Goal: Browse casually: Explore the website without a specific task or goal

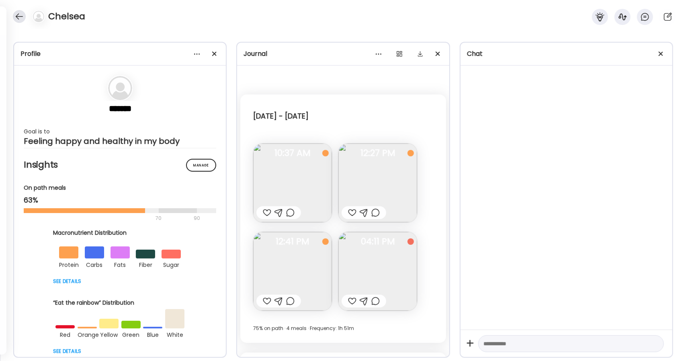
scroll to position [3462, 0]
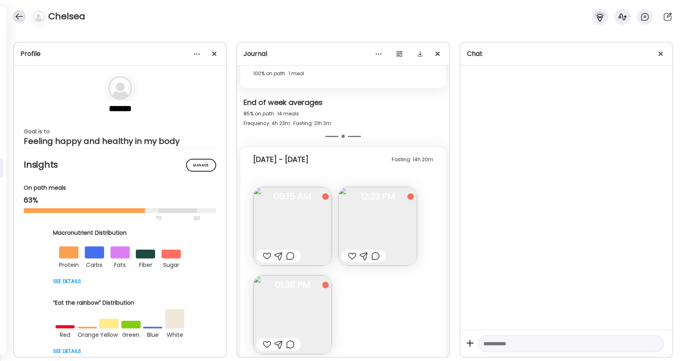
drag, startPoint x: 0, startPoint y: 0, endPoint x: 18, endPoint y: 18, distance: 25.9
click at [18, 18] on div at bounding box center [19, 16] width 13 height 13
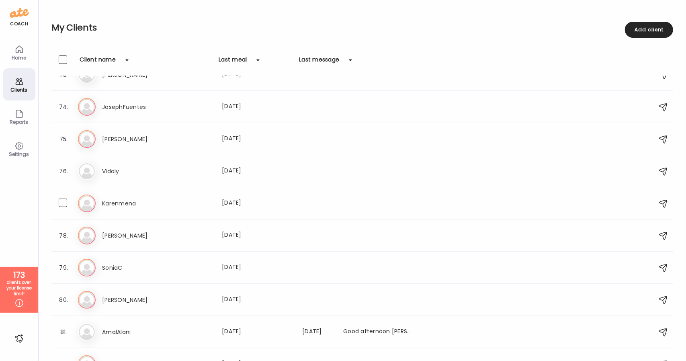
scroll to position [2336, 0]
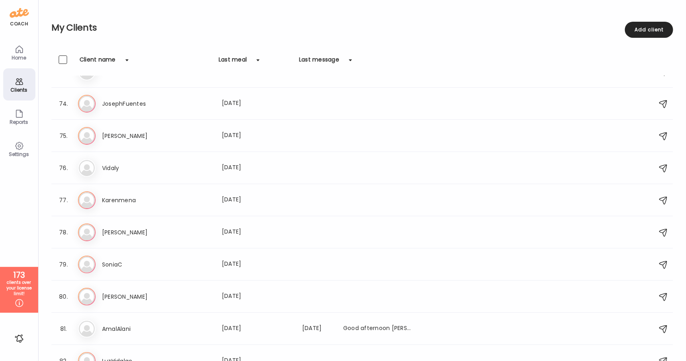
click at [13, 88] on div "Clients" at bounding box center [19, 89] width 29 height 5
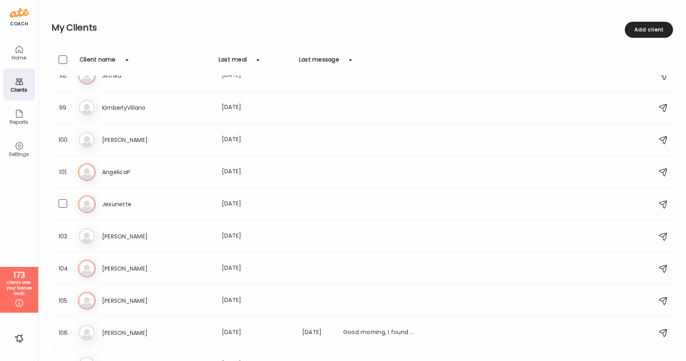
scroll to position [3058, 0]
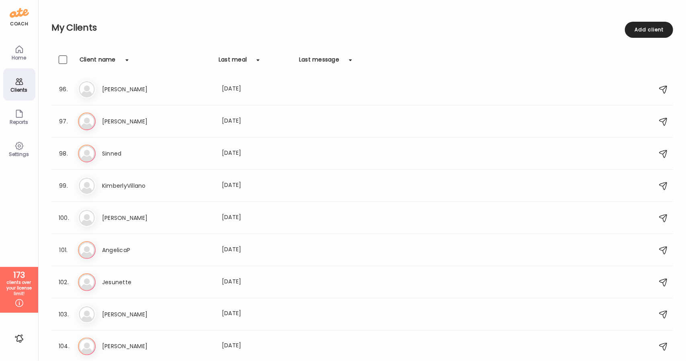
click at [16, 64] on div "Home" at bounding box center [19, 52] width 32 height 32
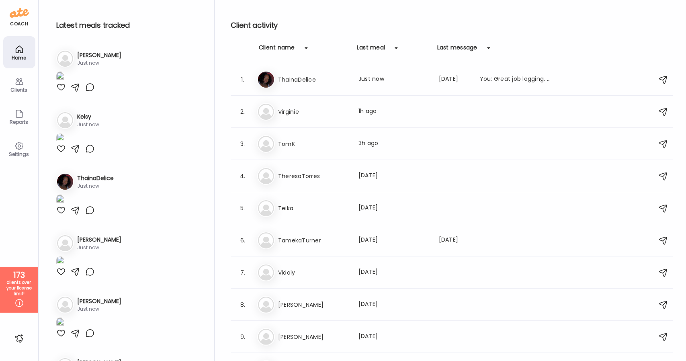
click at [20, 86] on icon at bounding box center [19, 82] width 10 height 10
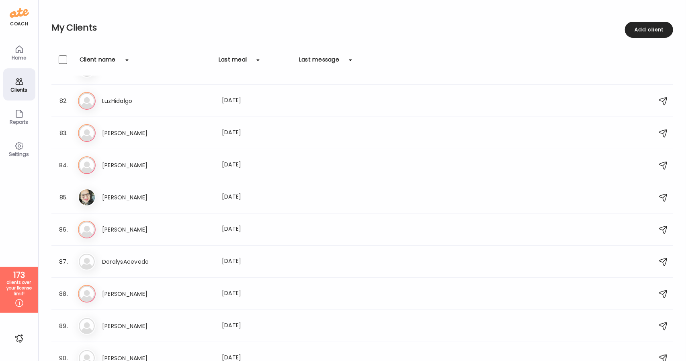
scroll to position [2304, 0]
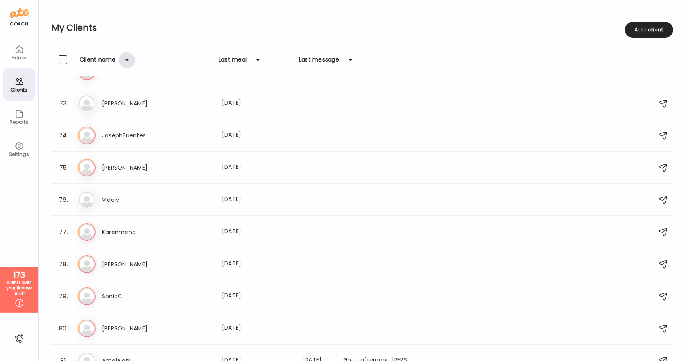
click at [127, 62] on div at bounding box center [127, 60] width 16 height 16
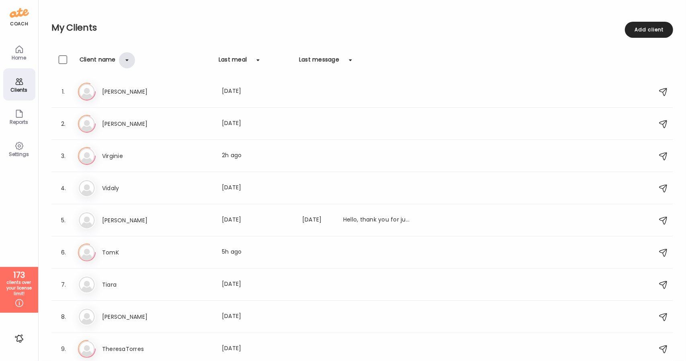
click at [127, 62] on div at bounding box center [127, 60] width 16 height 16
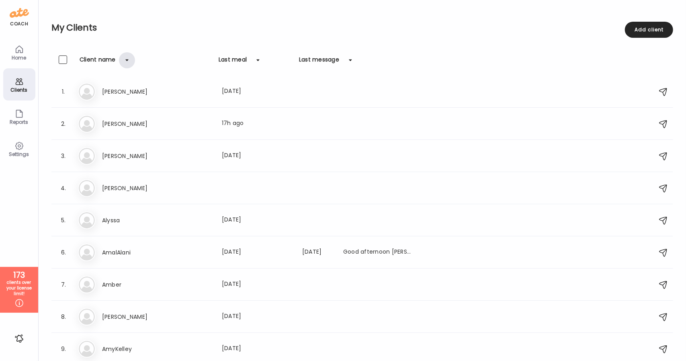
click at [127, 62] on div at bounding box center [127, 60] width 16 height 16
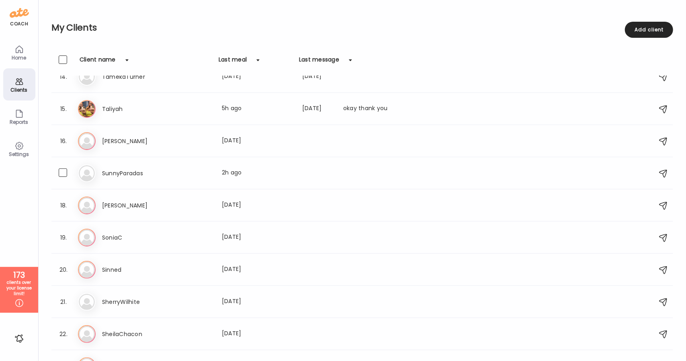
scroll to position [423, 0]
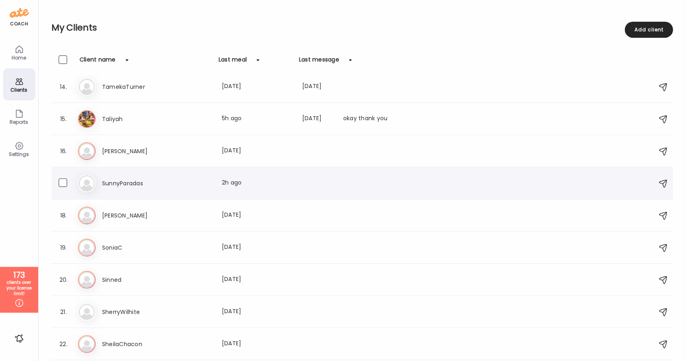
click at [162, 186] on h3 "SunnyParadas" at bounding box center [137, 184] width 71 height 10
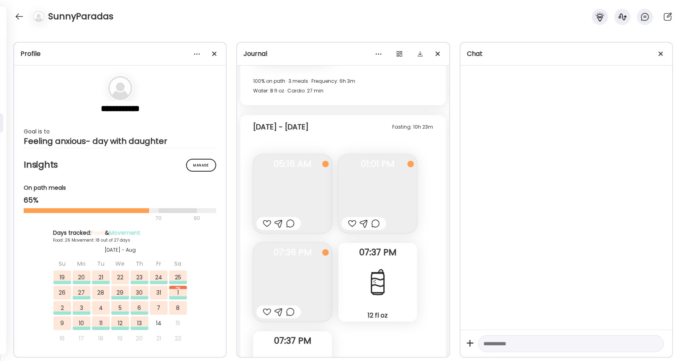
scroll to position [12336, 0]
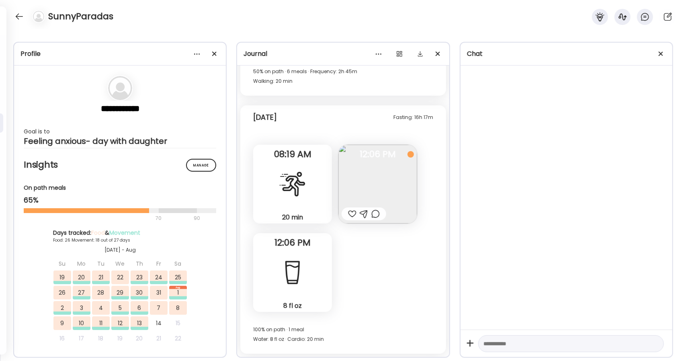
click at [389, 183] on img at bounding box center [378, 184] width 79 height 79
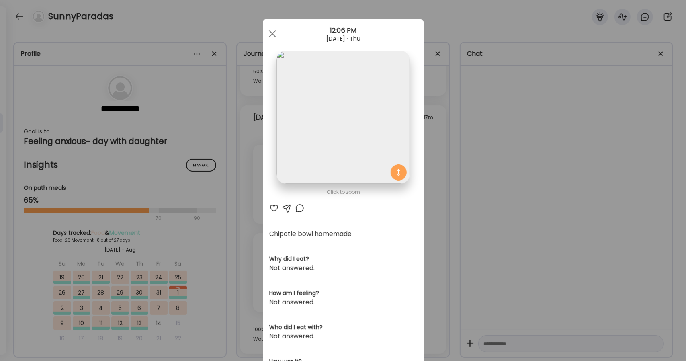
click at [356, 145] on img at bounding box center [343, 117] width 133 height 133
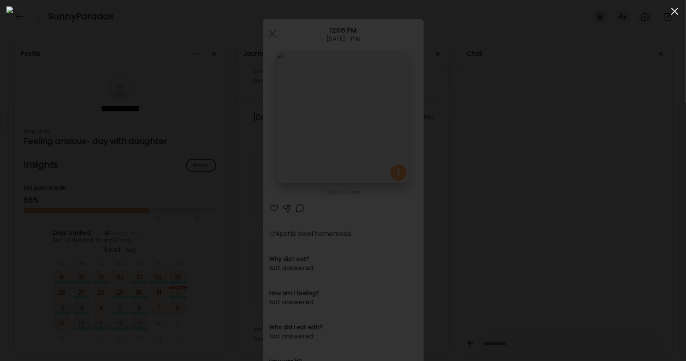
click at [677, 14] on span at bounding box center [674, 11] width 7 height 7
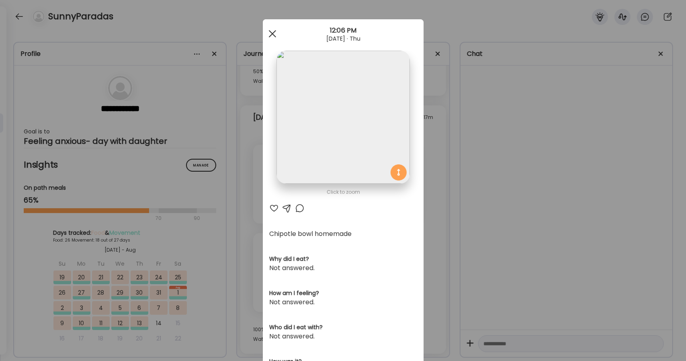
click at [269, 35] on div at bounding box center [273, 34] width 16 height 16
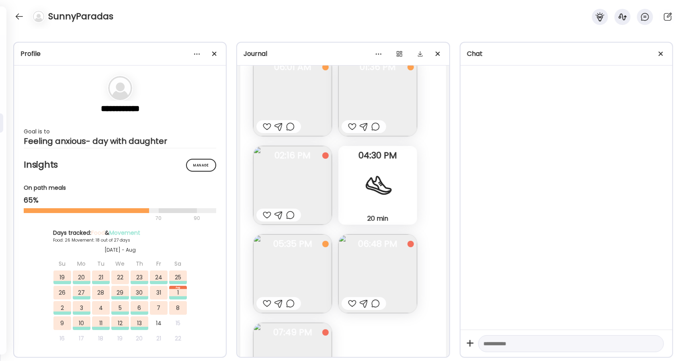
scroll to position [11948, 0]
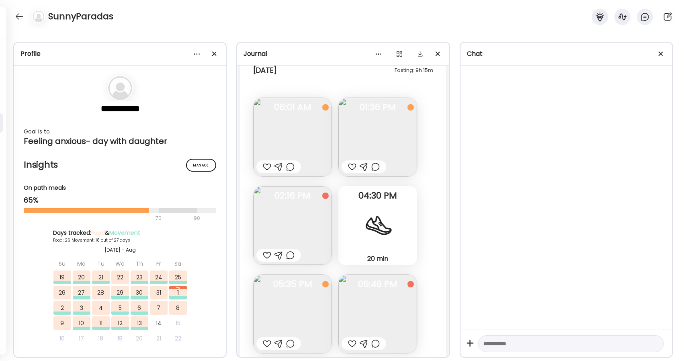
click at [307, 126] on img at bounding box center [292, 137] width 79 height 79
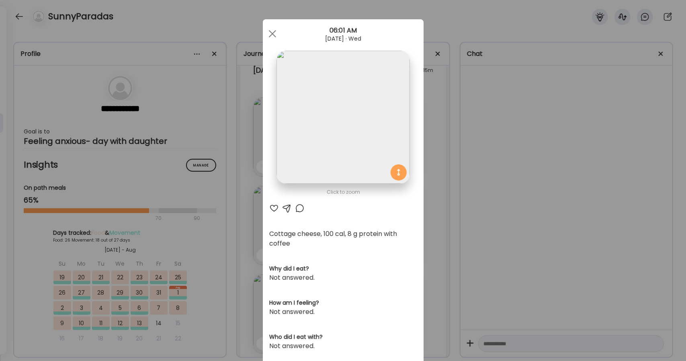
click at [338, 134] on img at bounding box center [343, 117] width 133 height 133
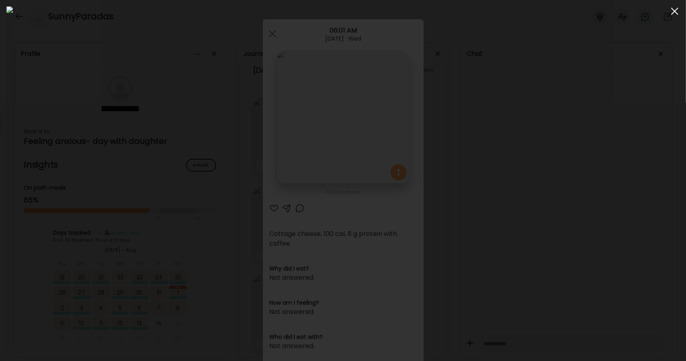
click at [674, 16] on div at bounding box center [675, 11] width 16 height 16
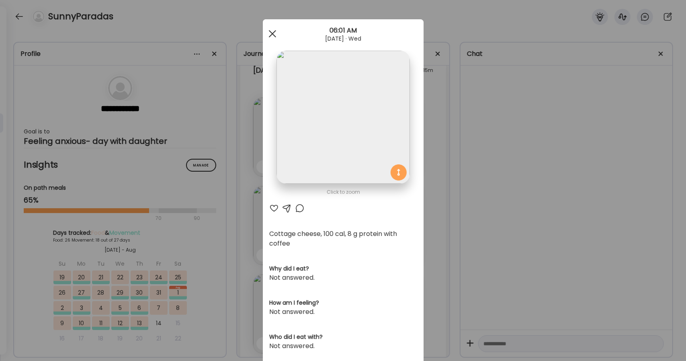
click at [269, 36] on span at bounding box center [272, 33] width 7 height 7
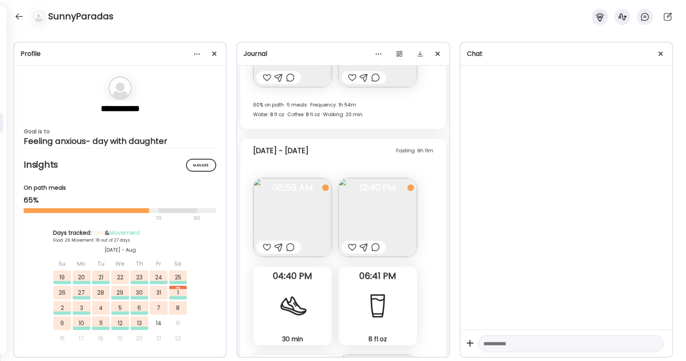
scroll to position [11520, 0]
click at [312, 217] on img at bounding box center [292, 218] width 79 height 79
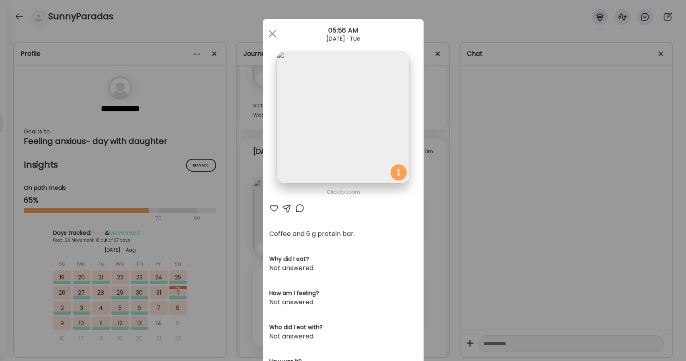
click at [317, 144] on img at bounding box center [343, 117] width 133 height 133
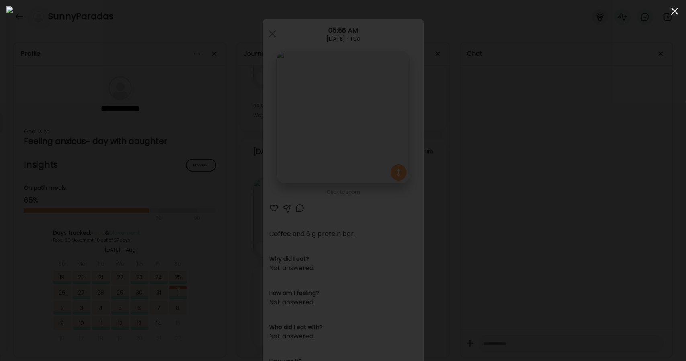
click at [674, 11] on span at bounding box center [674, 11] width 7 height 7
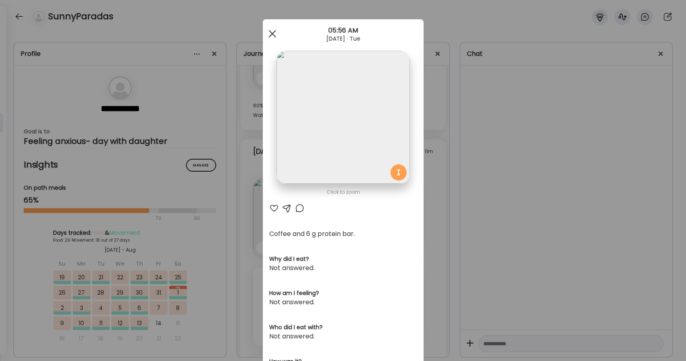
click at [269, 34] on span at bounding box center [272, 33] width 7 height 7
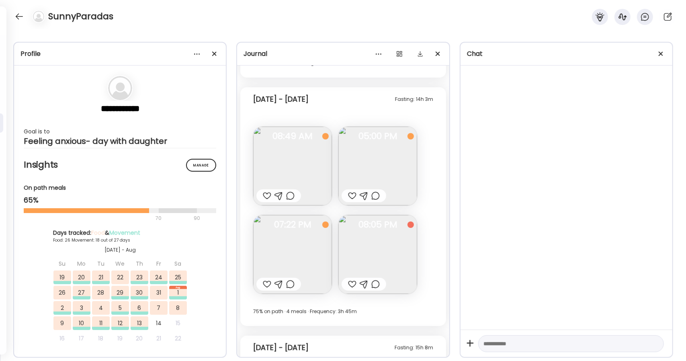
scroll to position [10123, 0]
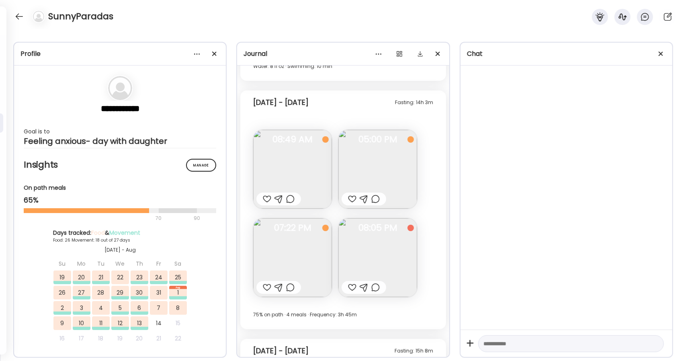
click at [299, 169] on img at bounding box center [292, 169] width 79 height 79
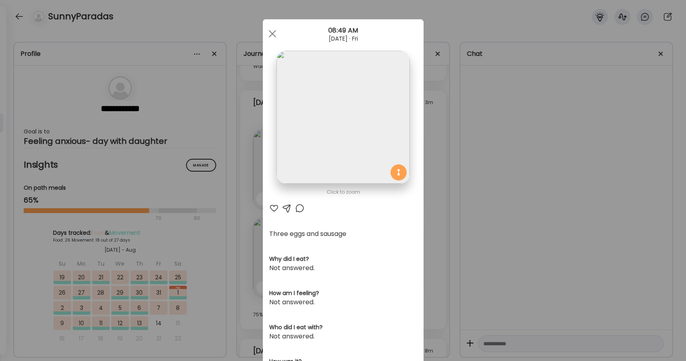
click at [299, 169] on img at bounding box center [343, 117] width 133 height 133
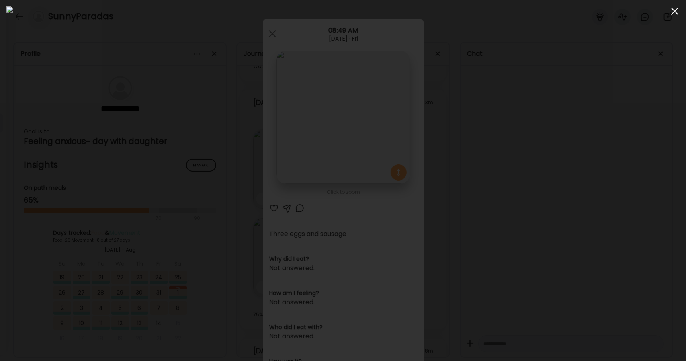
click at [677, 15] on div at bounding box center [675, 11] width 16 height 16
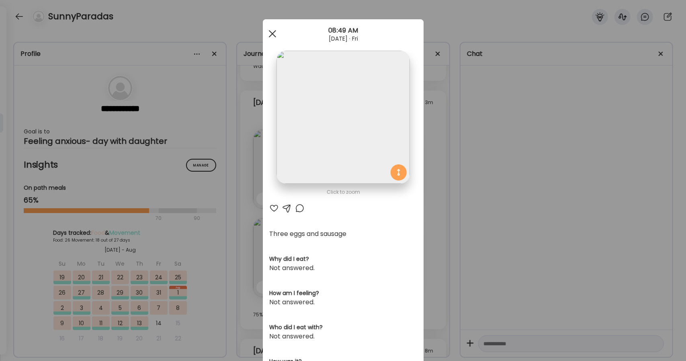
click at [267, 29] on div at bounding box center [273, 34] width 16 height 16
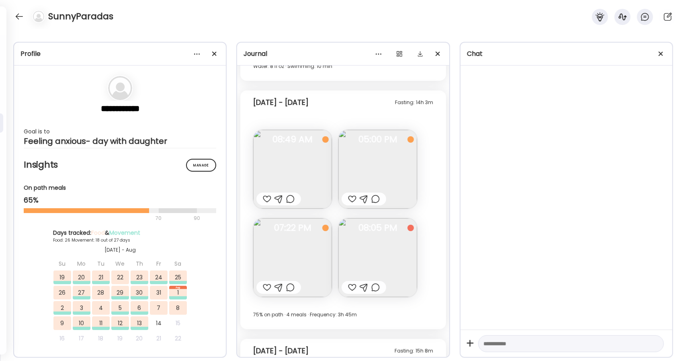
click at [382, 160] on img at bounding box center [378, 169] width 79 height 79
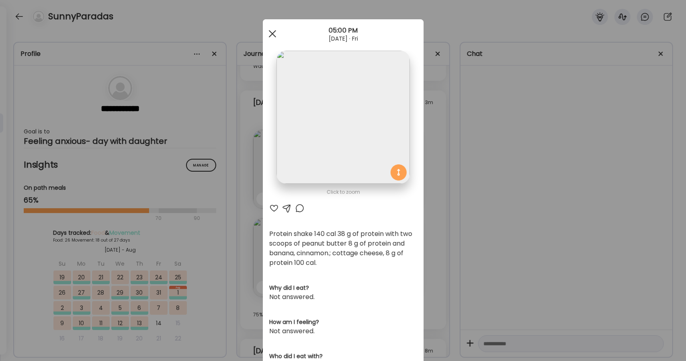
click at [269, 34] on span at bounding box center [272, 33] width 7 height 7
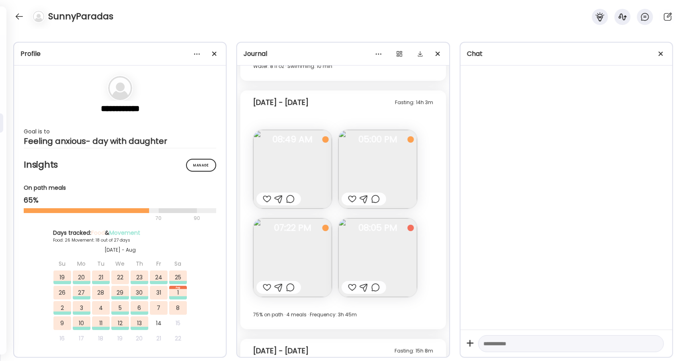
click at [273, 256] on img at bounding box center [292, 257] width 79 height 79
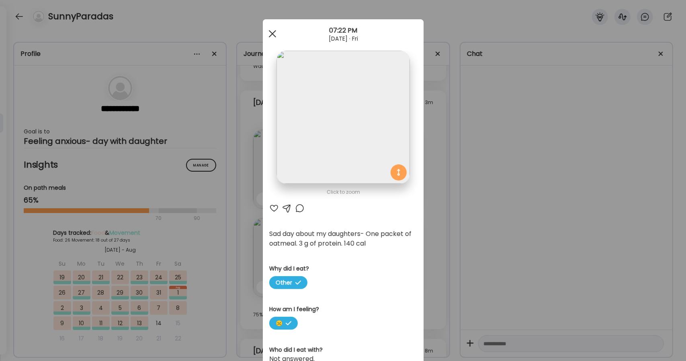
click at [273, 35] on div at bounding box center [273, 34] width 16 height 16
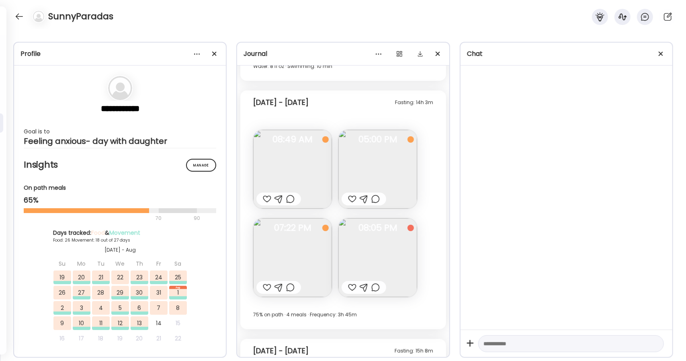
click at [299, 246] on img at bounding box center [292, 257] width 79 height 79
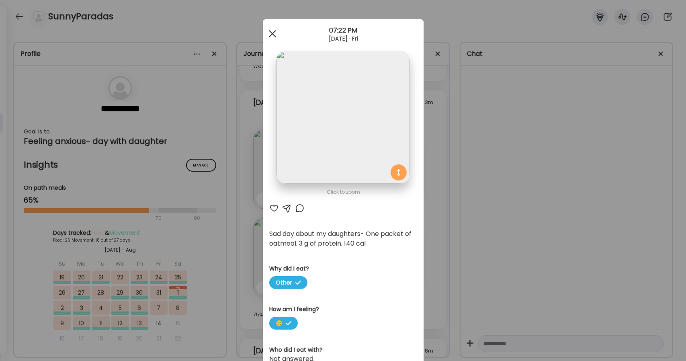
click at [269, 34] on span at bounding box center [272, 33] width 7 height 7
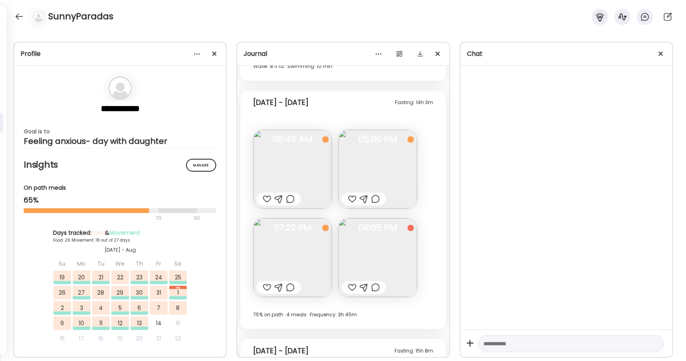
click at [383, 263] on img at bounding box center [378, 257] width 79 height 79
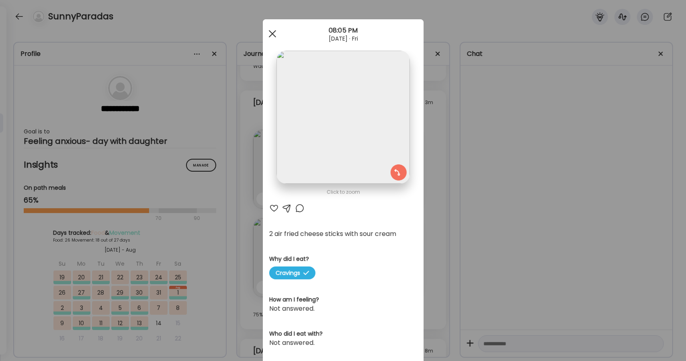
click at [273, 37] on div at bounding box center [273, 34] width 16 height 16
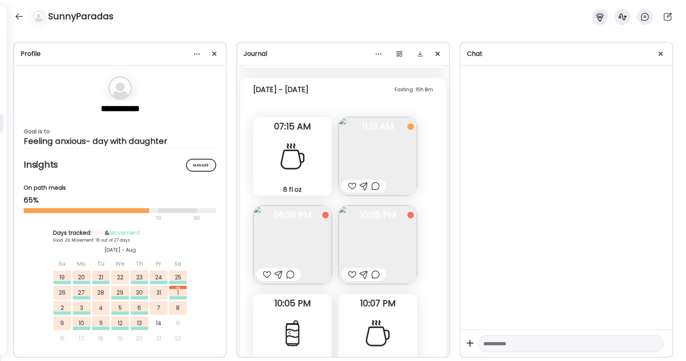
scroll to position [10385, 0]
click at [388, 155] on img at bounding box center [378, 156] width 79 height 79
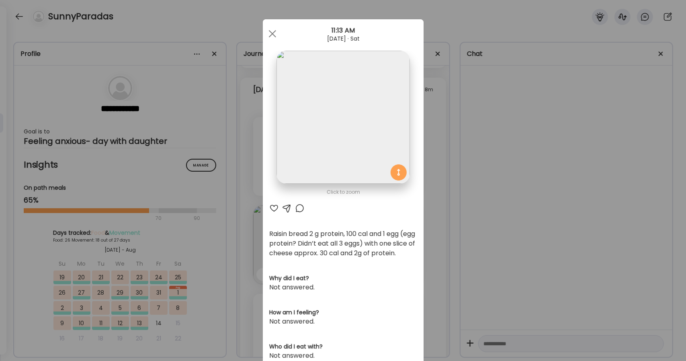
click at [329, 146] on img at bounding box center [343, 117] width 133 height 133
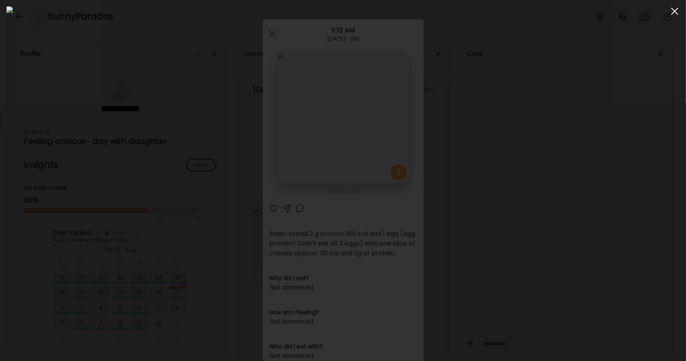
click at [670, 6] on div at bounding box center [675, 11] width 16 height 16
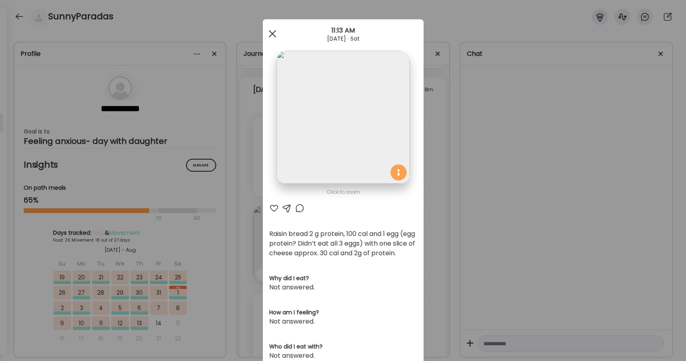
click at [269, 33] on span at bounding box center [272, 33] width 7 height 7
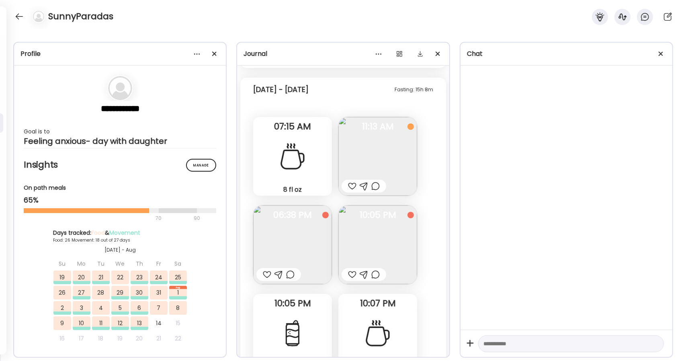
click at [282, 228] on img at bounding box center [292, 244] width 79 height 79
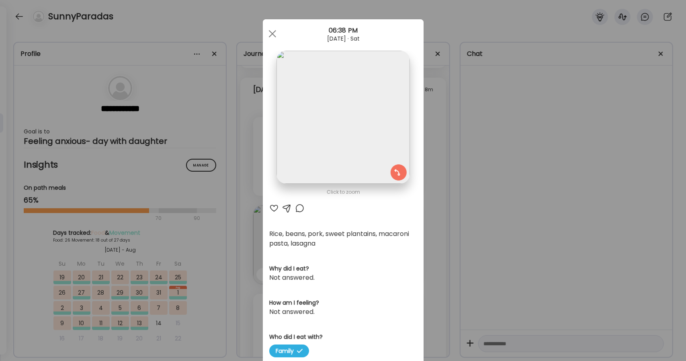
click at [339, 134] on img at bounding box center [343, 117] width 133 height 133
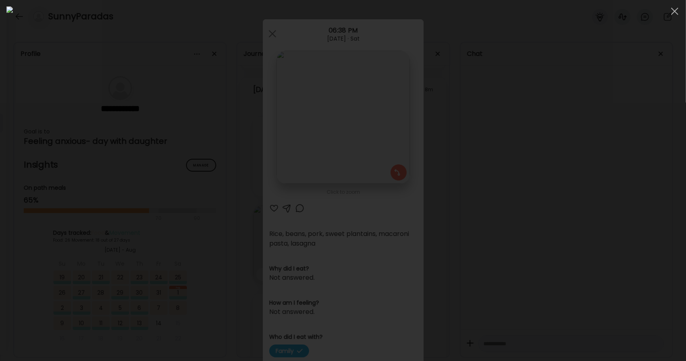
click at [519, 273] on div at bounding box center [342, 180] width 673 height 348
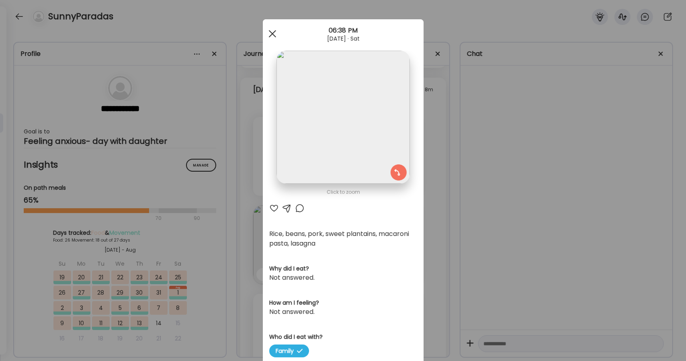
click at [274, 31] on div at bounding box center [273, 34] width 16 height 16
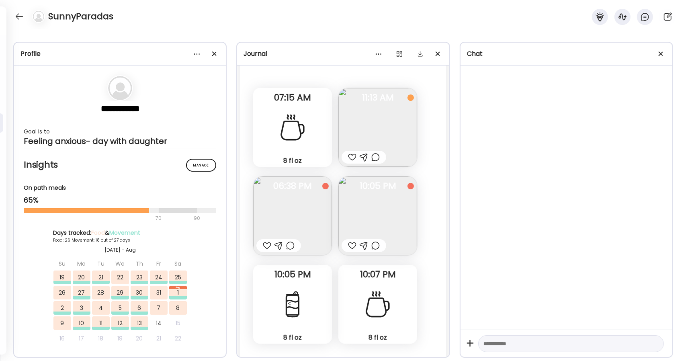
scroll to position [10403, 0]
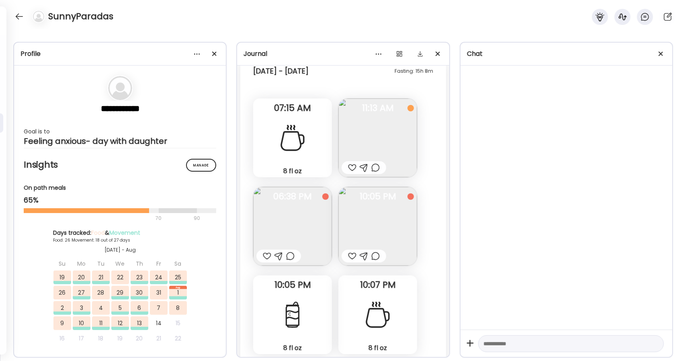
click at [311, 244] on img at bounding box center [292, 226] width 79 height 79
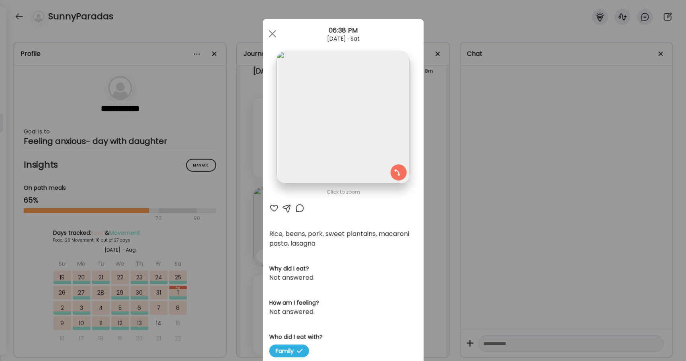
click at [348, 160] on img at bounding box center [343, 117] width 133 height 133
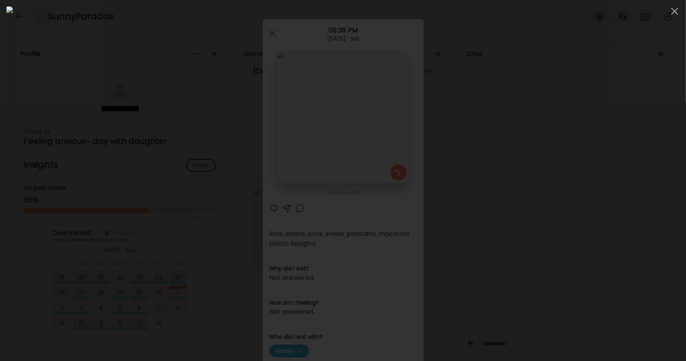
click at [590, 145] on div at bounding box center [342, 180] width 673 height 348
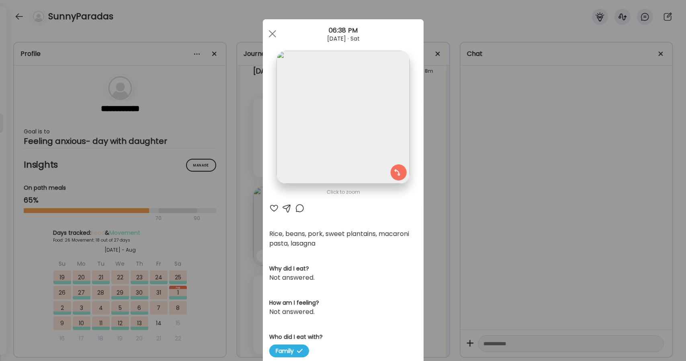
click at [370, 112] on img at bounding box center [343, 117] width 133 height 133
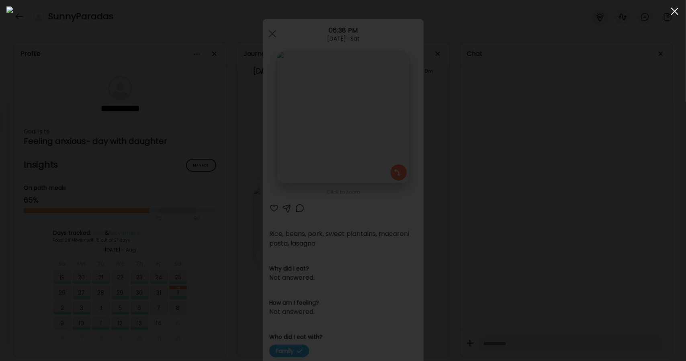
click at [671, 16] on div at bounding box center [675, 11] width 16 height 16
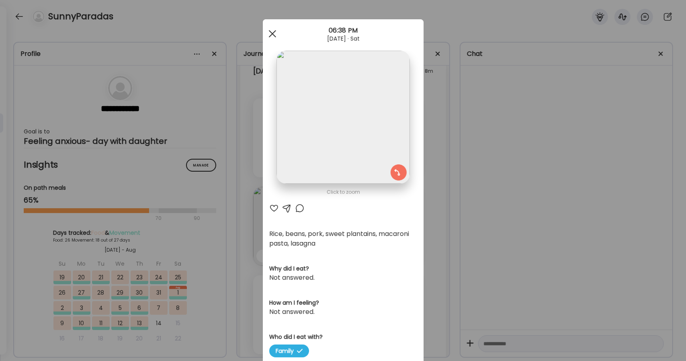
click at [269, 31] on span at bounding box center [272, 33] width 7 height 7
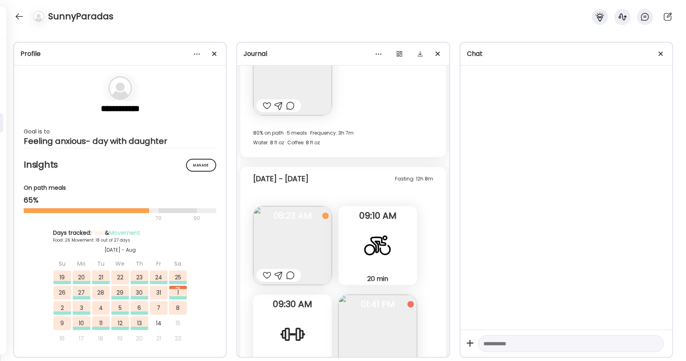
scroll to position [5457, 0]
click at [306, 244] on img at bounding box center [292, 246] width 79 height 79
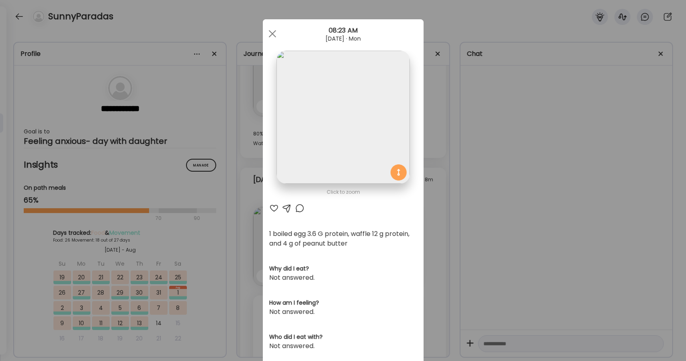
click at [319, 98] on img at bounding box center [343, 117] width 133 height 133
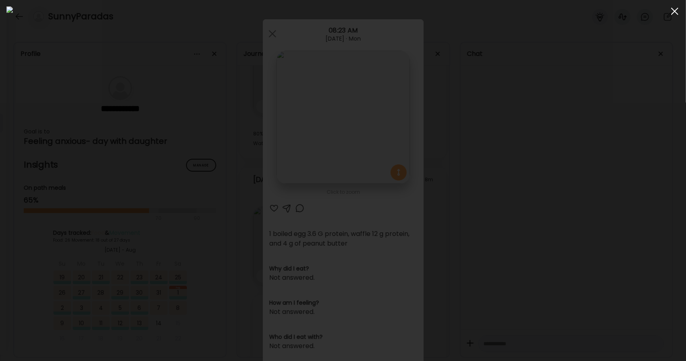
click at [671, 15] on div at bounding box center [675, 11] width 16 height 16
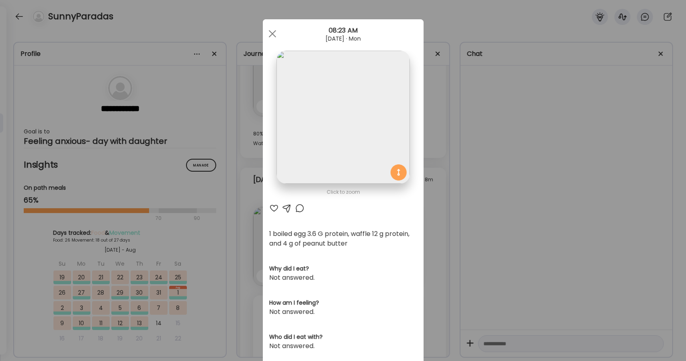
click at [271, 207] on div at bounding box center [274, 208] width 10 height 10
click at [268, 34] on div at bounding box center [273, 34] width 16 height 16
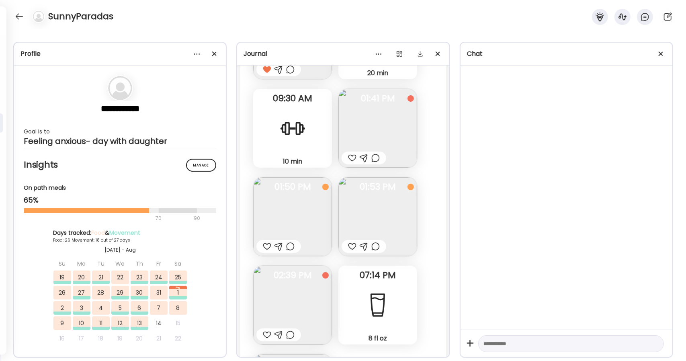
scroll to position [5664, 0]
click at [271, 209] on img at bounding box center [292, 216] width 79 height 79
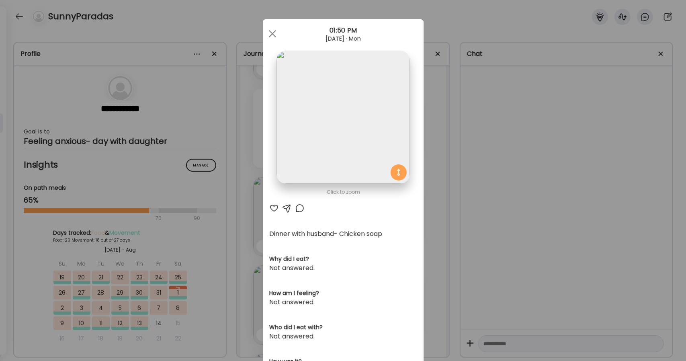
click at [321, 110] on img at bounding box center [343, 117] width 133 height 133
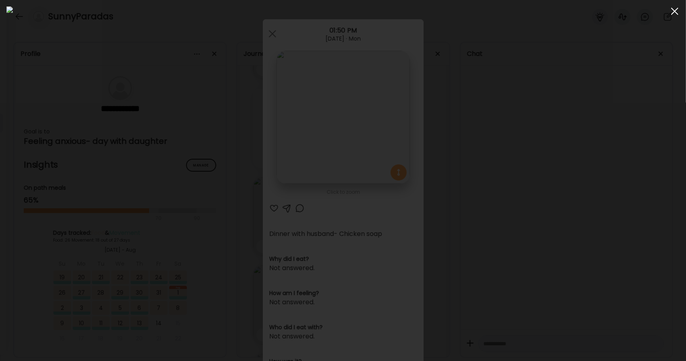
click at [672, 15] on div at bounding box center [675, 11] width 16 height 16
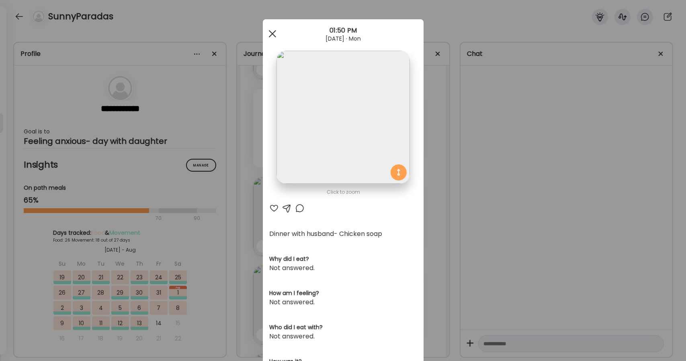
click at [265, 29] on div at bounding box center [273, 34] width 16 height 16
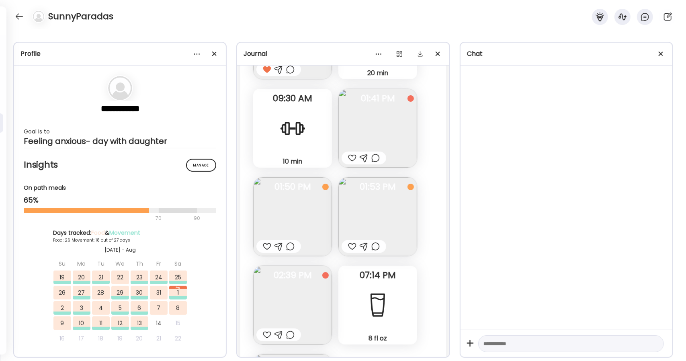
click at [375, 202] on img at bounding box center [378, 216] width 79 height 79
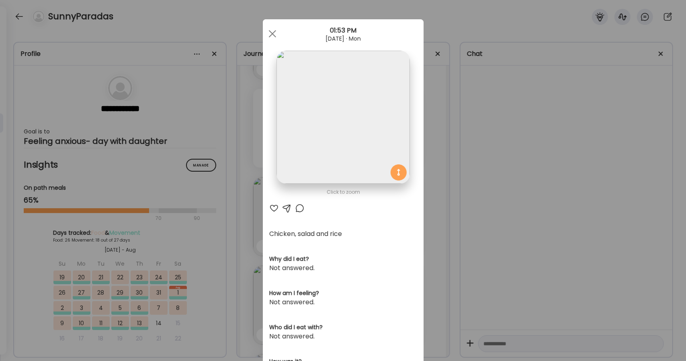
click at [342, 109] on img at bounding box center [343, 117] width 133 height 133
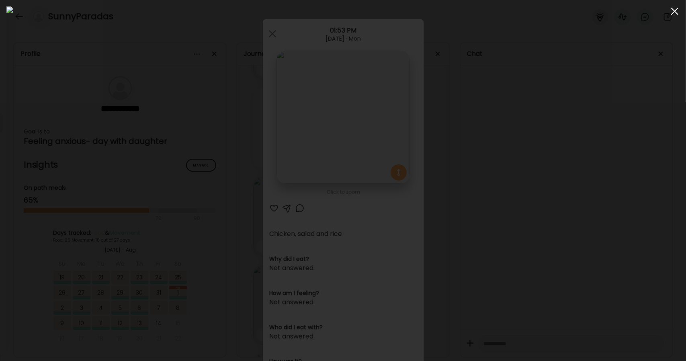
click at [678, 14] on span at bounding box center [674, 11] width 7 height 7
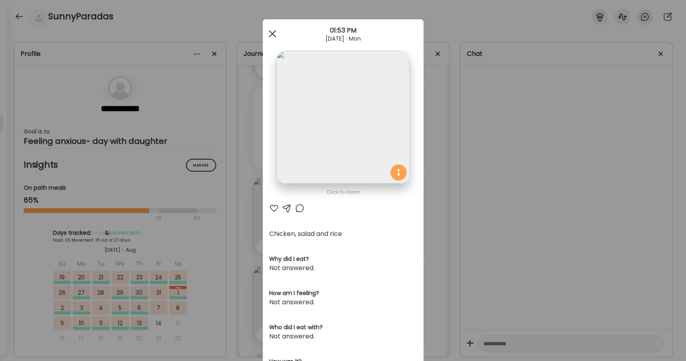
click at [271, 30] on div at bounding box center [273, 34] width 16 height 16
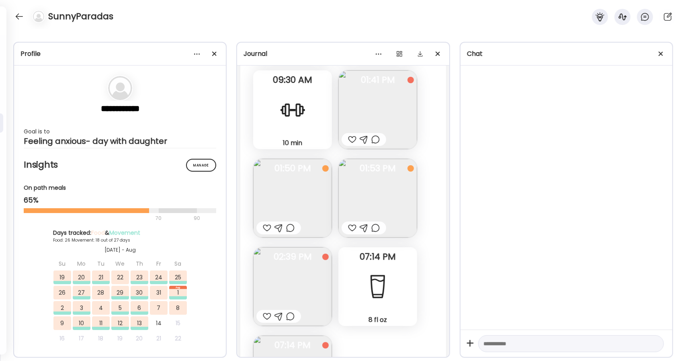
scroll to position [5684, 0]
click at [375, 112] on img at bounding box center [378, 108] width 79 height 79
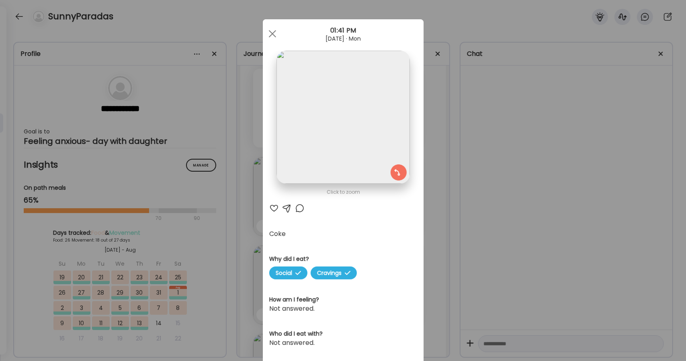
click at [326, 125] on img at bounding box center [343, 117] width 133 height 133
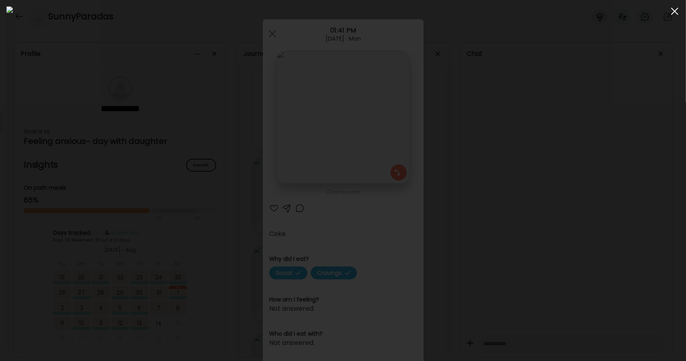
click at [671, 13] on div at bounding box center [675, 11] width 16 height 16
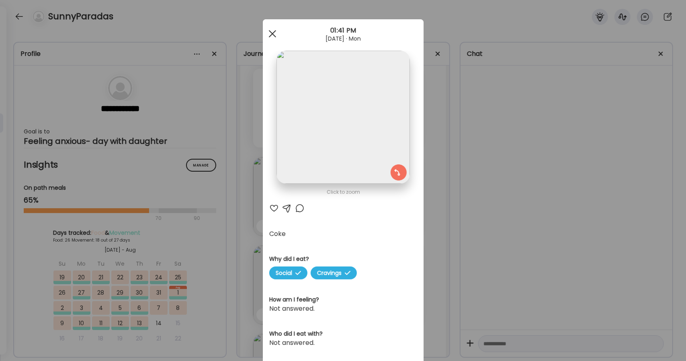
click at [269, 35] on span at bounding box center [272, 33] width 7 height 7
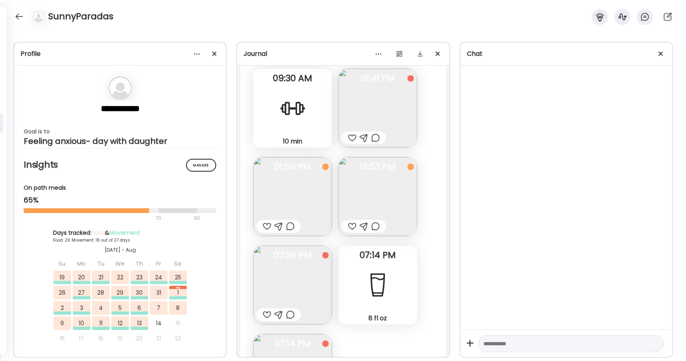
click at [313, 273] on img at bounding box center [292, 285] width 79 height 79
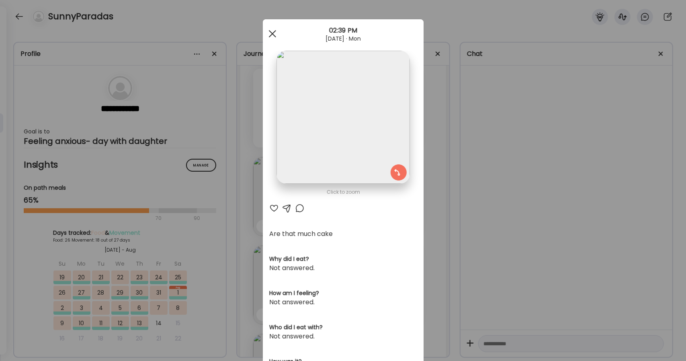
click at [270, 34] on span at bounding box center [272, 33] width 7 height 7
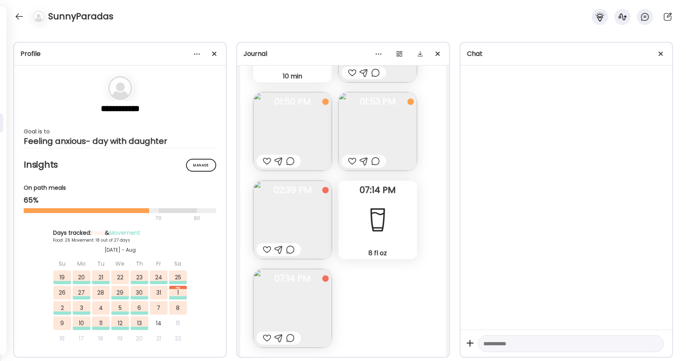
scroll to position [5653, 0]
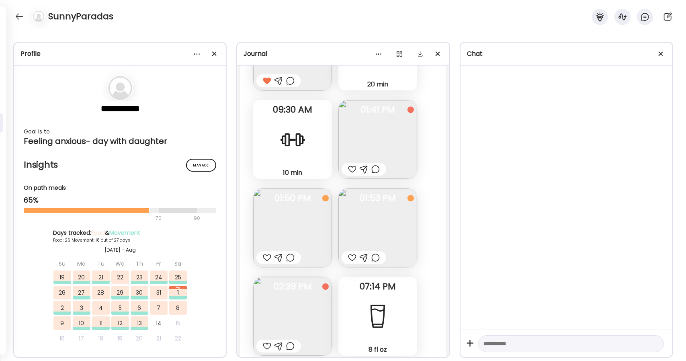
click at [286, 221] on img at bounding box center [292, 228] width 79 height 79
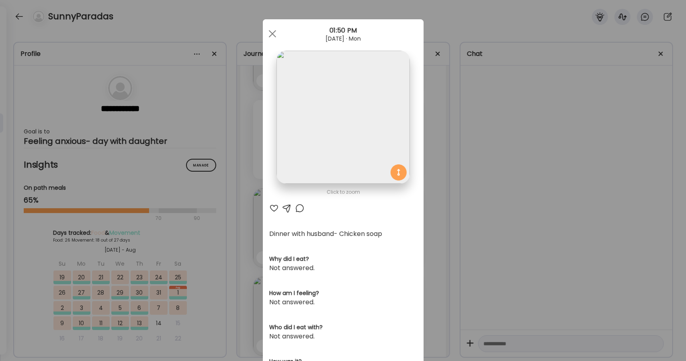
click at [347, 136] on img at bounding box center [343, 117] width 133 height 133
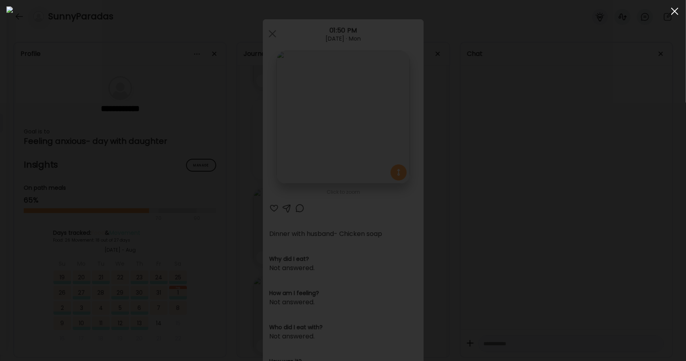
click at [675, 11] on span at bounding box center [674, 11] width 7 height 7
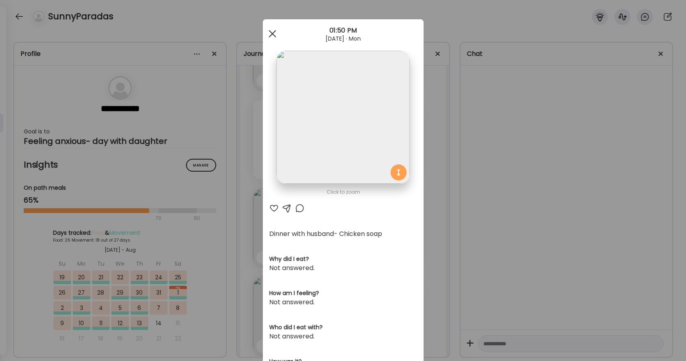
click at [269, 32] on div at bounding box center [273, 34] width 16 height 16
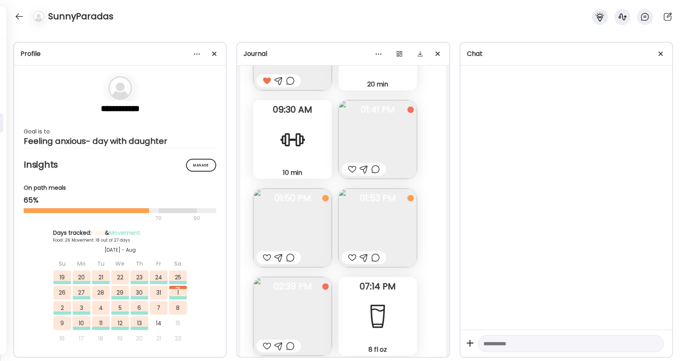
click at [373, 219] on img at bounding box center [378, 228] width 79 height 79
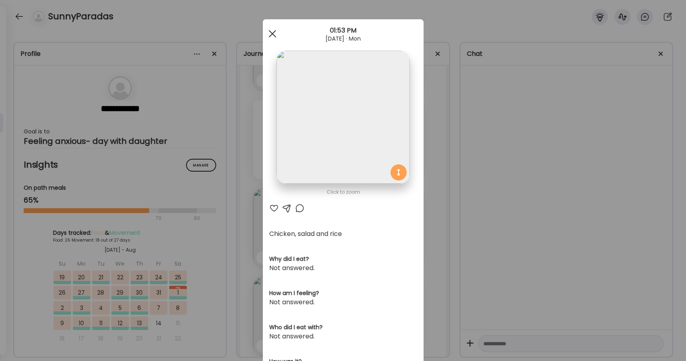
click at [271, 34] on div at bounding box center [273, 34] width 16 height 16
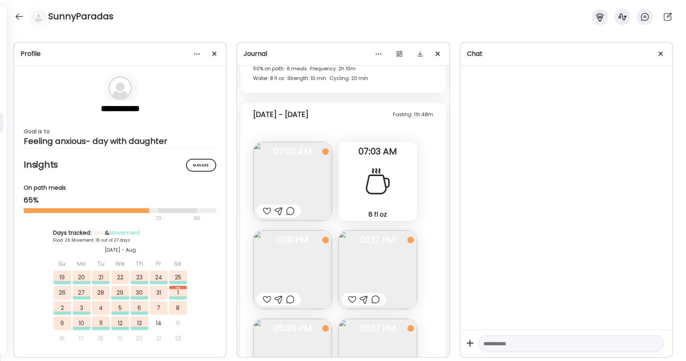
scroll to position [6046, 0]
click at [294, 181] on img at bounding box center [292, 181] width 79 height 79
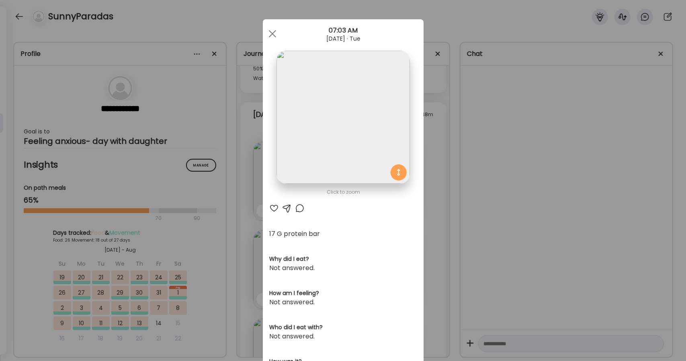
click at [330, 160] on img at bounding box center [343, 117] width 133 height 133
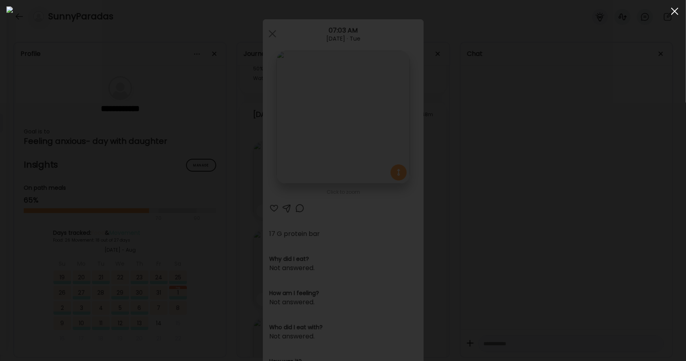
click at [675, 10] on span at bounding box center [674, 11] width 7 height 7
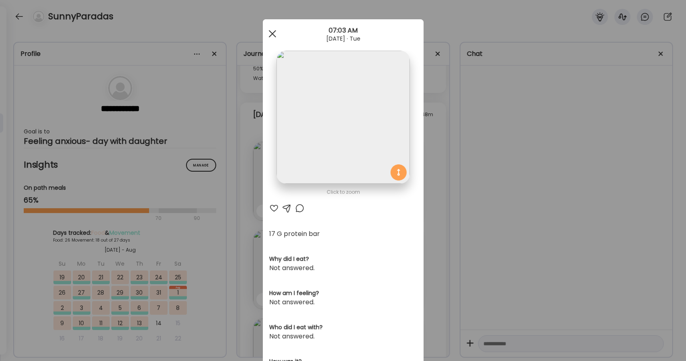
click at [271, 33] on div at bounding box center [273, 34] width 16 height 16
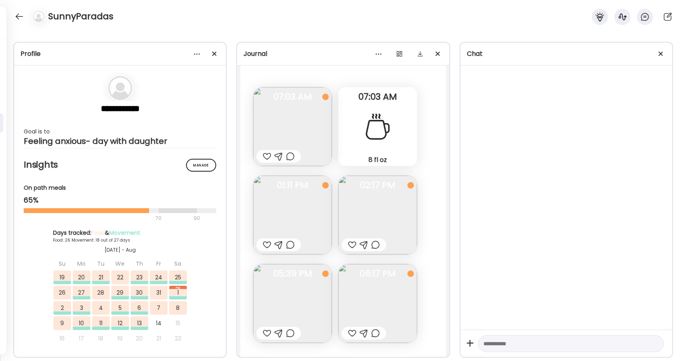
scroll to position [6100, 0]
click at [351, 246] on div at bounding box center [352, 245] width 8 height 10
click at [373, 208] on img at bounding box center [378, 215] width 79 height 79
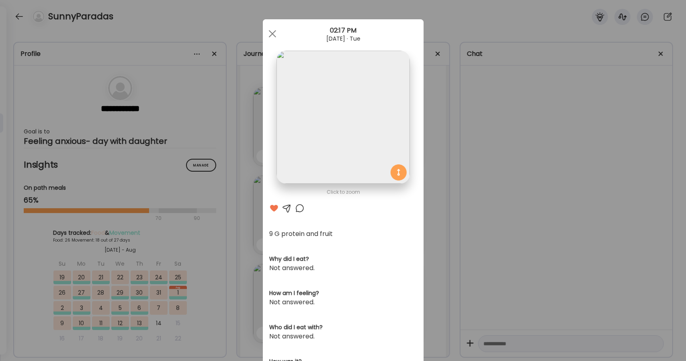
click at [353, 123] on img at bounding box center [343, 117] width 133 height 133
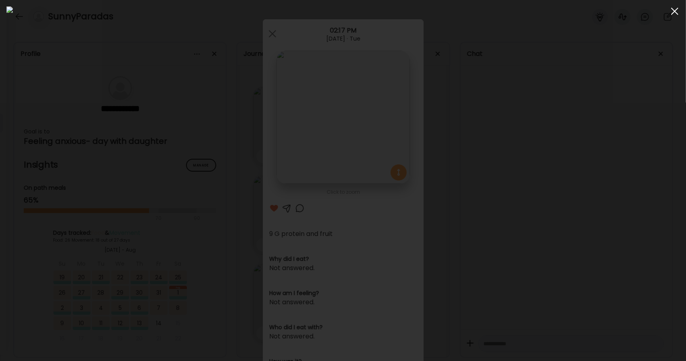
click at [669, 15] on div at bounding box center [675, 11] width 16 height 16
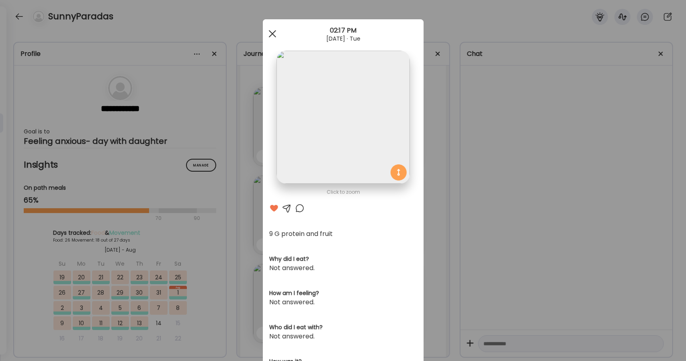
click at [269, 33] on span at bounding box center [272, 33] width 7 height 7
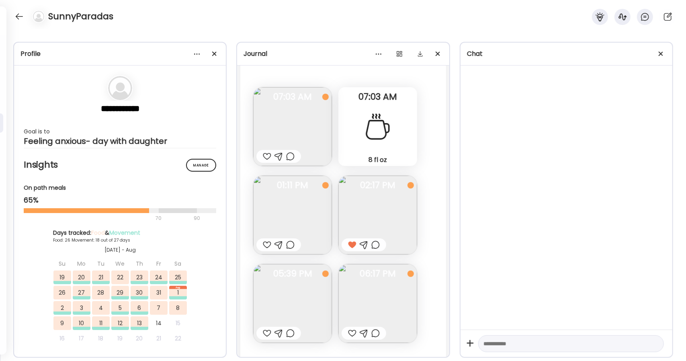
click at [296, 206] on img at bounding box center [292, 215] width 79 height 79
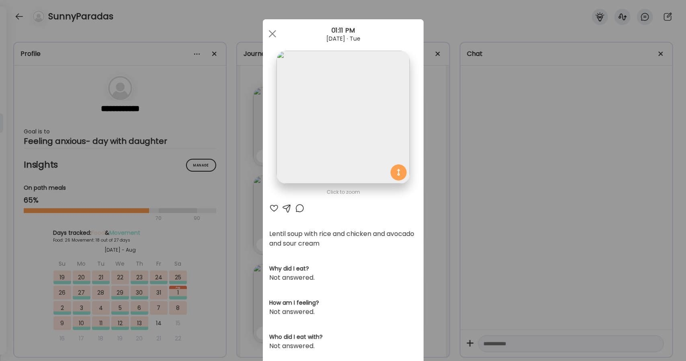
click at [313, 174] on img at bounding box center [343, 117] width 133 height 133
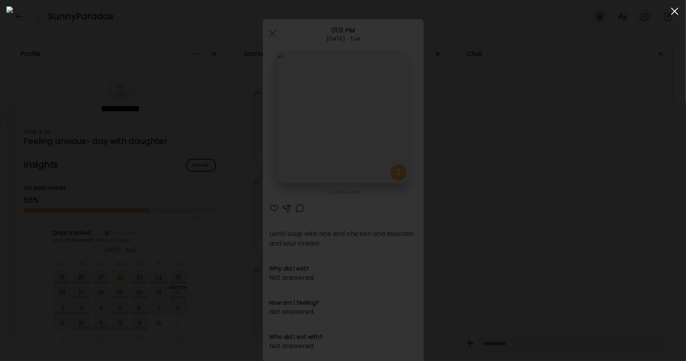
click at [675, 14] on div at bounding box center [675, 11] width 16 height 16
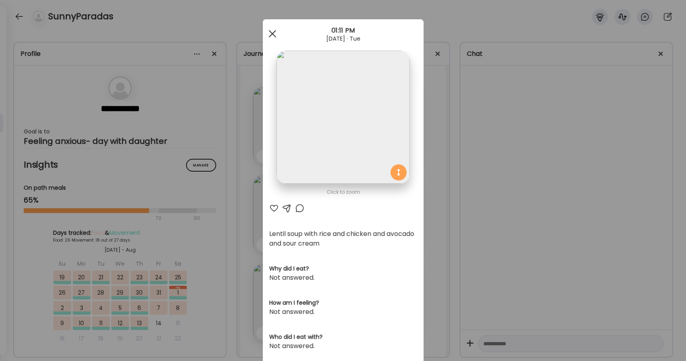
click at [273, 36] on div at bounding box center [273, 34] width 16 height 16
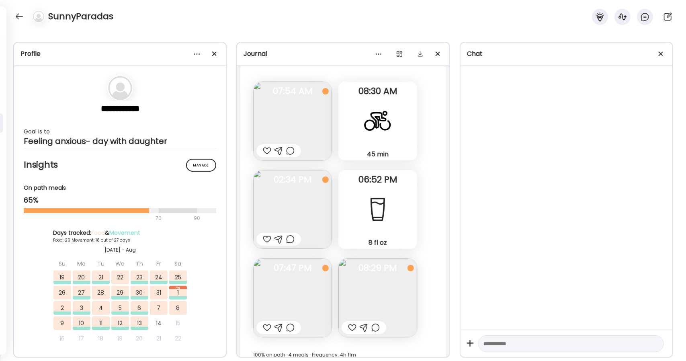
scroll to position [6454, 0]
click at [380, 294] on img at bounding box center [378, 296] width 79 height 79
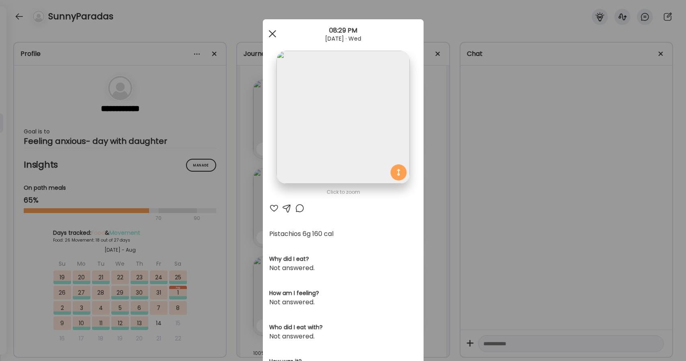
click at [270, 31] on div at bounding box center [273, 34] width 16 height 16
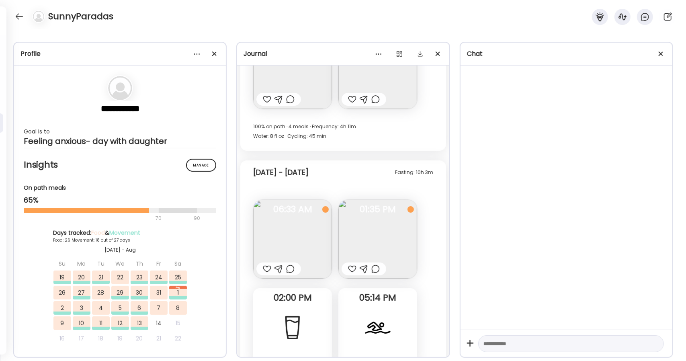
scroll to position [6617, 0]
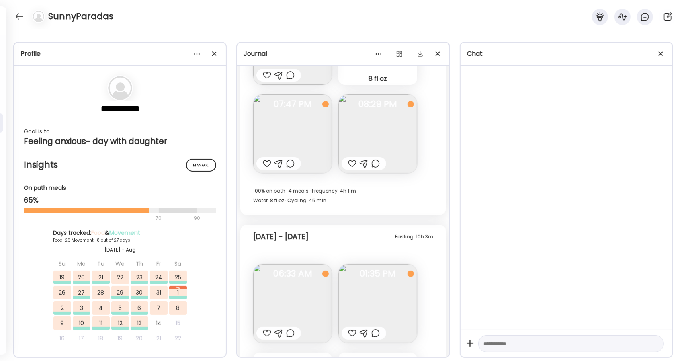
click at [378, 121] on img at bounding box center [378, 133] width 79 height 79
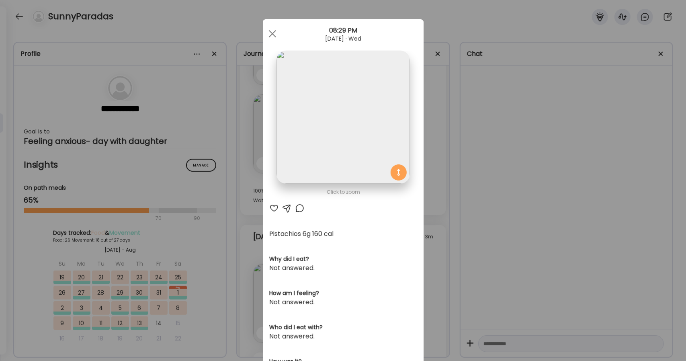
click at [369, 134] on img at bounding box center [343, 117] width 133 height 133
